Goal: Information Seeking & Learning: Learn about a topic

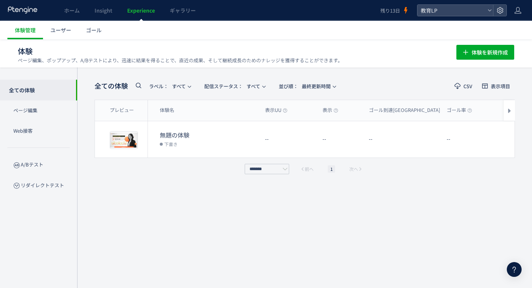
click at [186, 209] on div "全ての体験 ラベル： すべて 配信ステータス​： すべて 並び順： 最終更新時間 CSV 表示項目 プレビュー 体験名 表示UU 表示 ゴール到達UU ゴール…" at bounding box center [305, 178] width 420 height 198
click at [93, 21] on link "ゴール" at bounding box center [94, 30] width 30 height 19
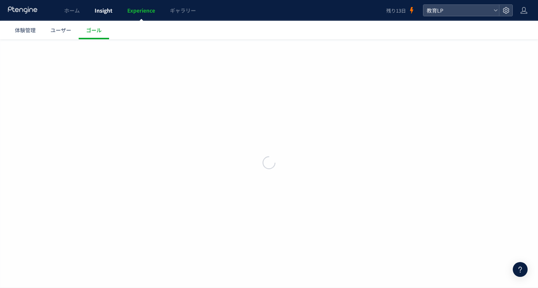
click at [100, 10] on span "Insight" at bounding box center [104, 10] width 18 height 7
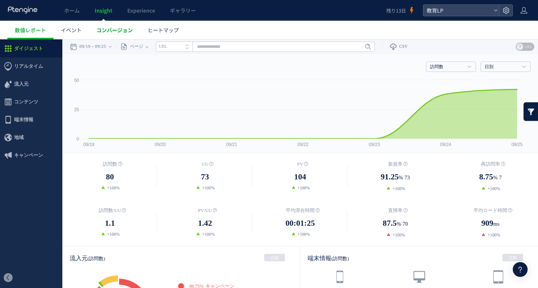
click at [120, 35] on link "コンバージョン" at bounding box center [114, 30] width 51 height 19
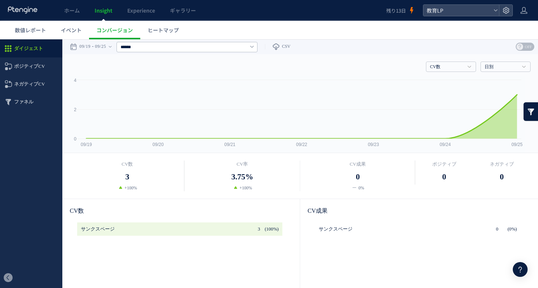
click at [519, 269] on icon at bounding box center [519, 269] width 9 height 9
